Goal: Information Seeking & Learning: Learn about a topic

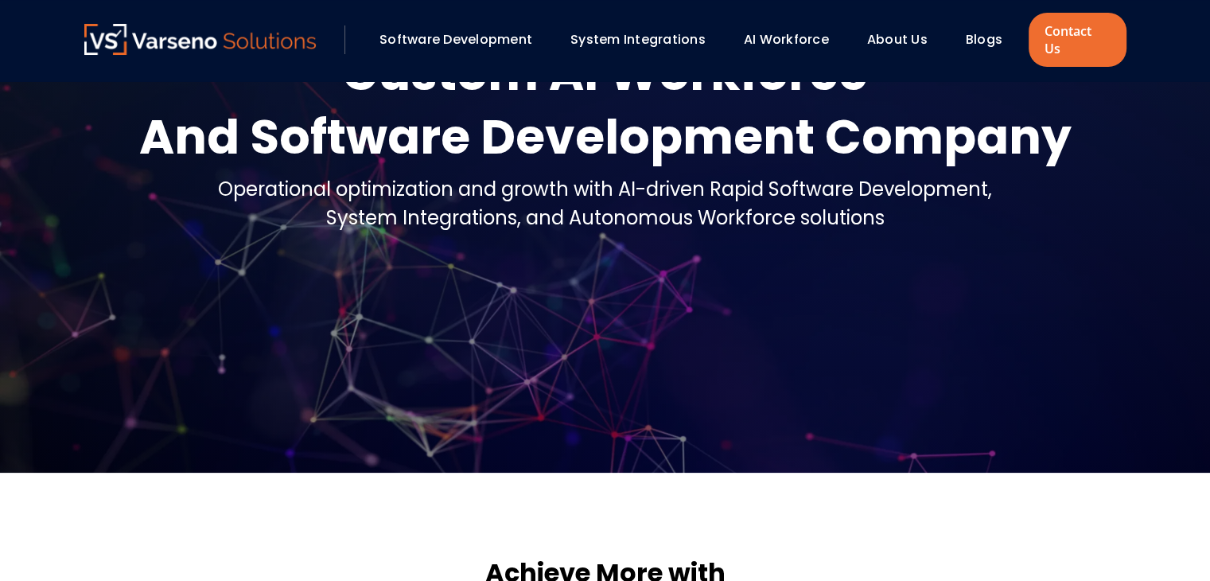
click at [1209, 455] on html "Software Development System Integrations AI Workforce" at bounding box center [605, 164] width 1210 height 581
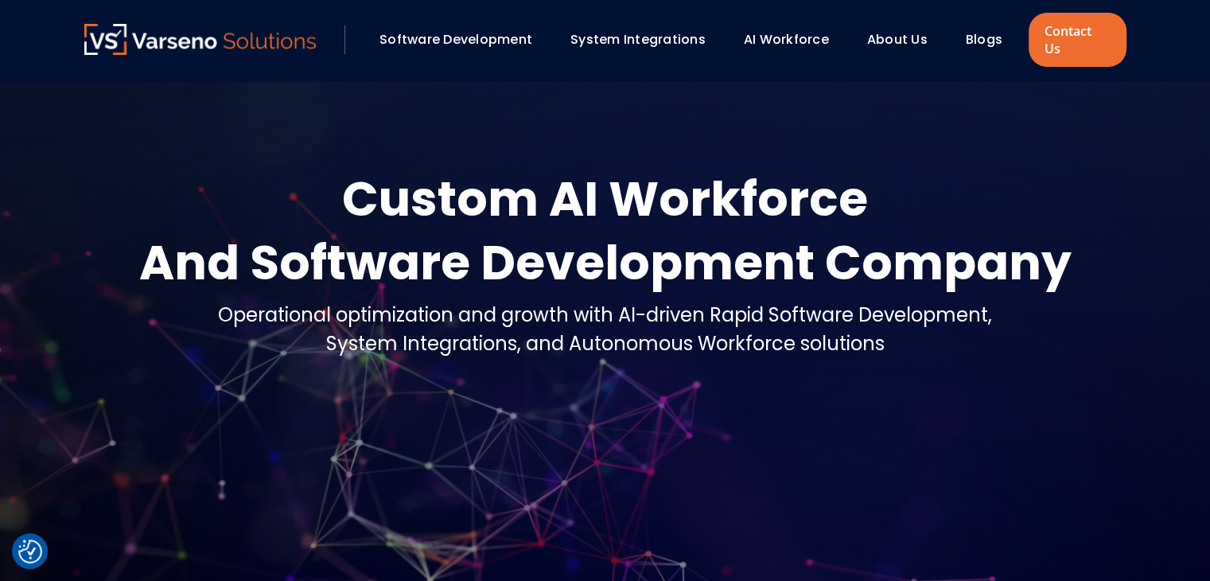
click at [633, 35] on link "System Integrations" at bounding box center [637, 39] width 135 height 18
click at [509, 30] on link "Software Development" at bounding box center [456, 39] width 153 height 18
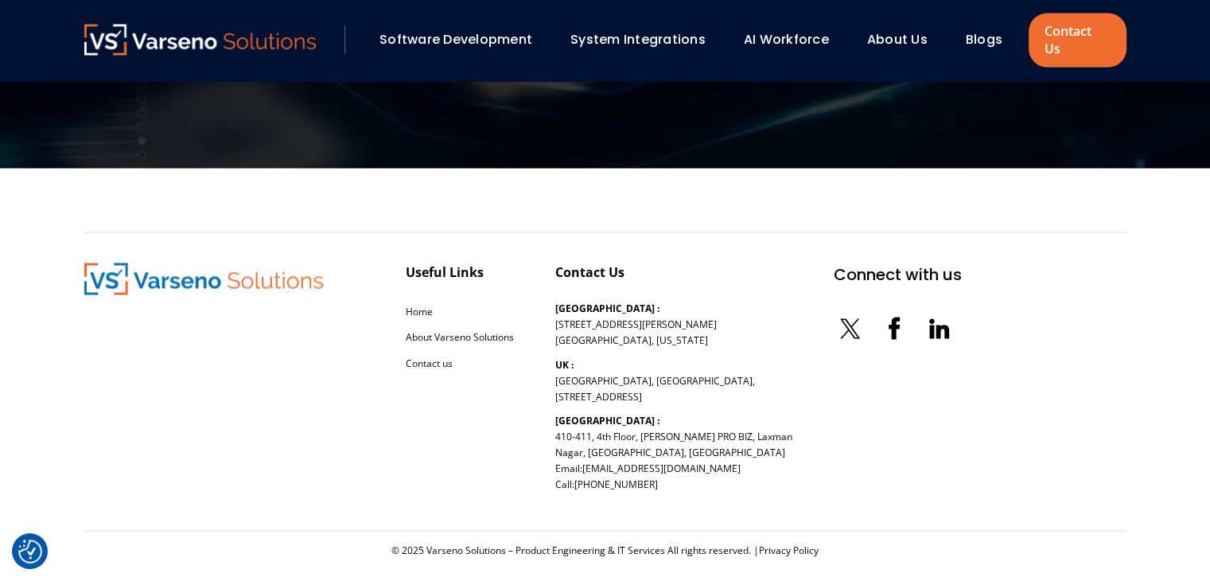
scroll to position [2164, 0]
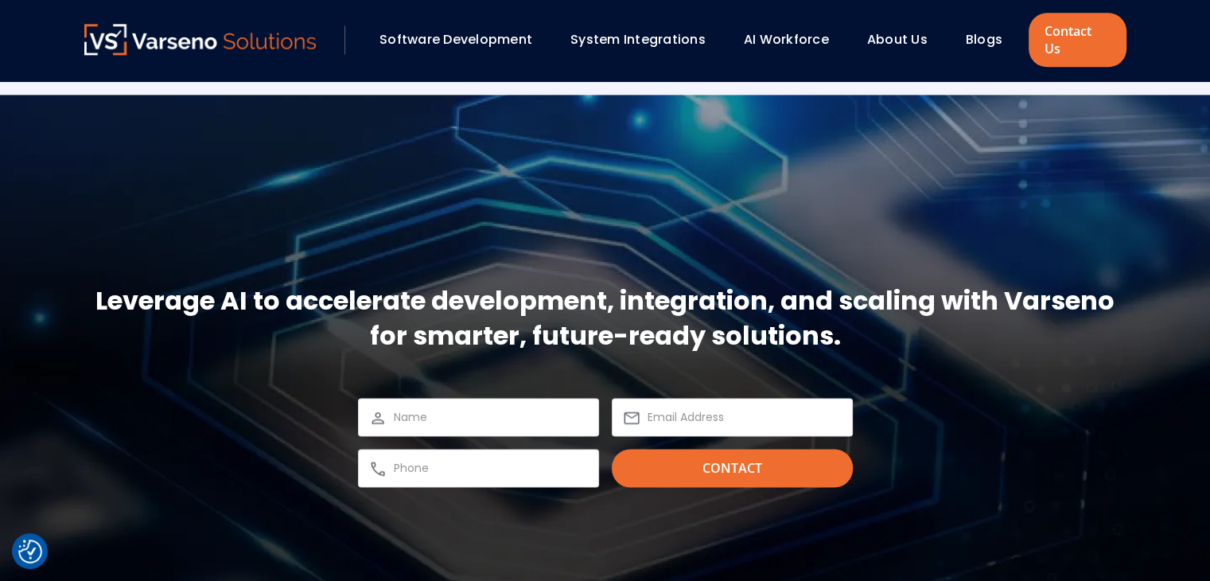
click at [1209, 315] on section "Leverage AI to accelerate development, integration, and scaling with Varseno fo…" at bounding box center [605, 385] width 1210 height 581
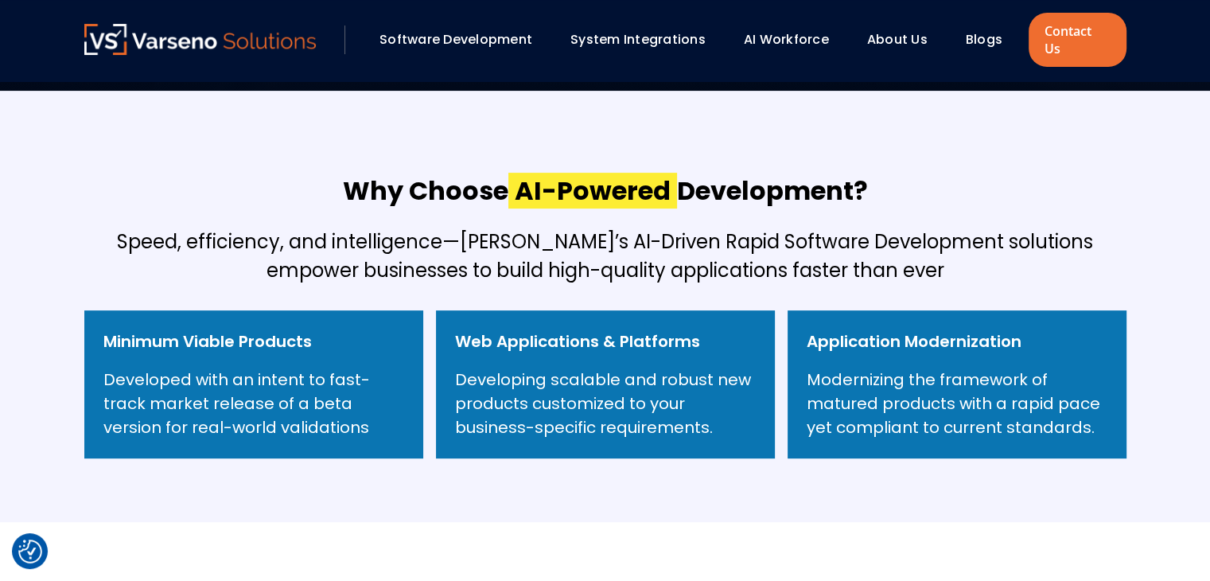
scroll to position [0, 0]
